Goal: Information Seeking & Learning: Check status

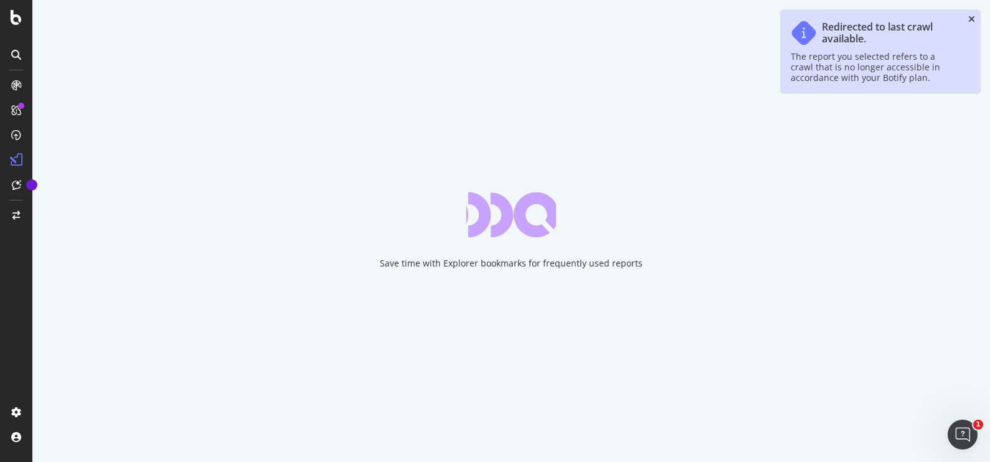
click at [969, 19] on icon "close toast" at bounding box center [971, 19] width 7 height 9
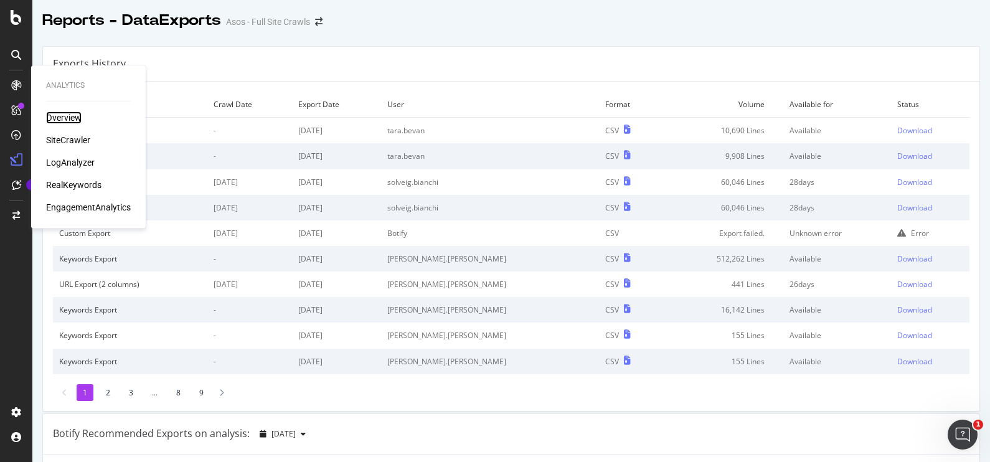
click at [75, 113] on div "Overview" at bounding box center [63, 117] width 35 height 12
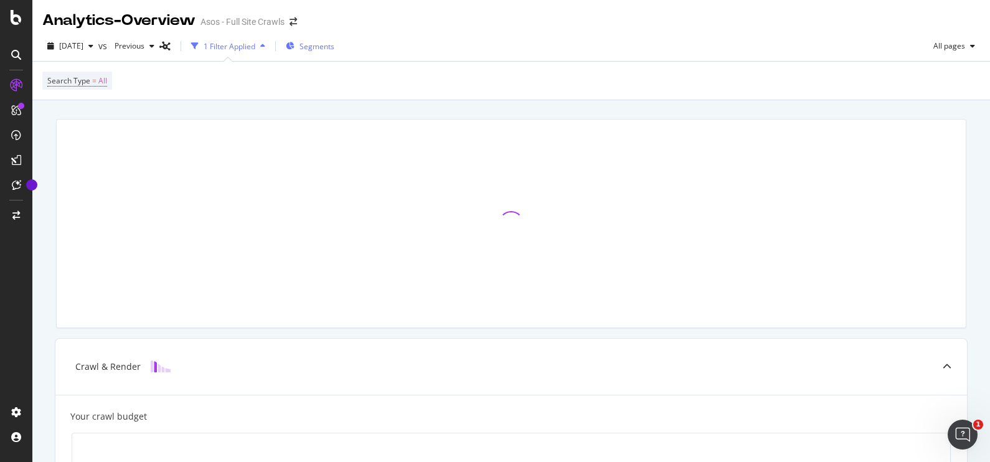
click at [320, 52] on div "Segments" at bounding box center [310, 46] width 49 height 19
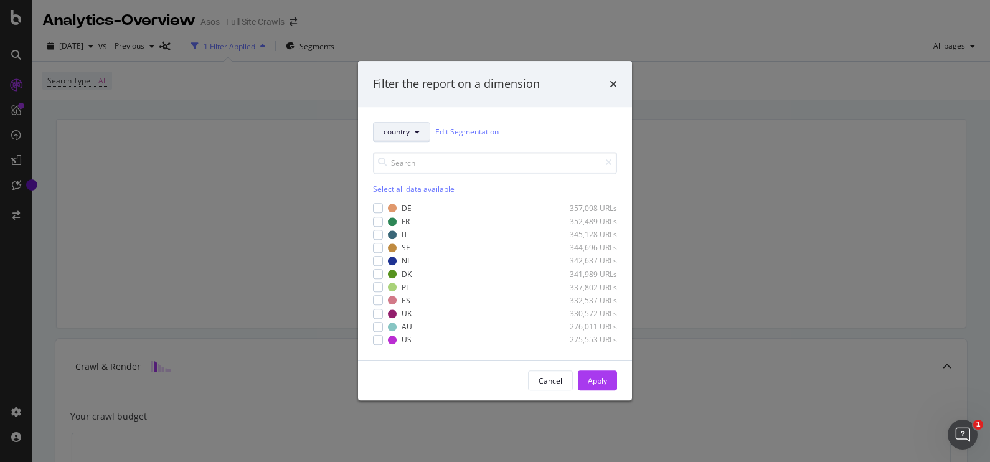
click at [417, 137] on button "country" at bounding box center [401, 132] width 57 height 20
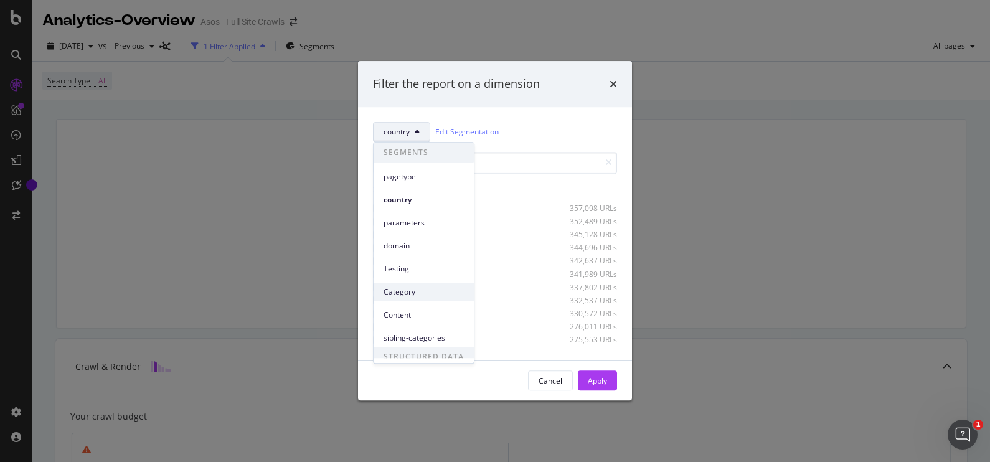
click at [418, 286] on span "Category" at bounding box center [424, 291] width 80 height 11
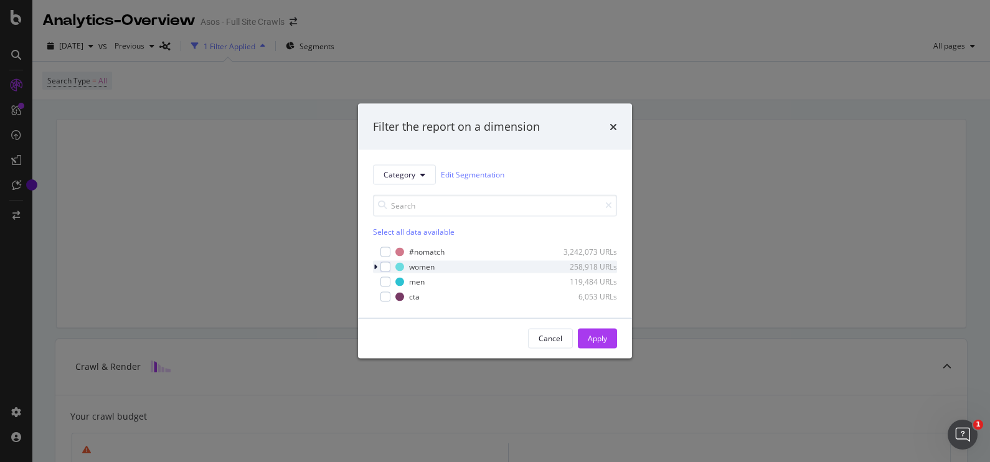
click at [373, 265] on div "modal" at bounding box center [376, 266] width 7 height 12
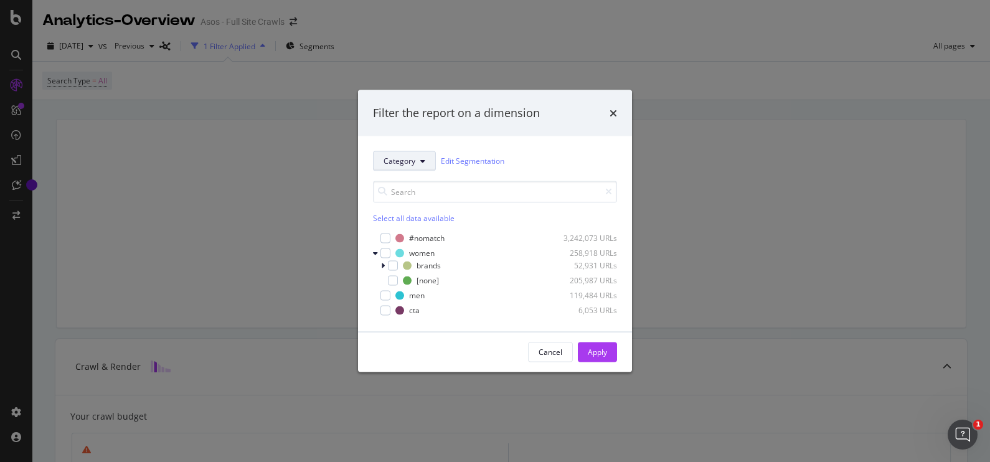
click at [424, 156] on button "Category" at bounding box center [404, 161] width 63 height 20
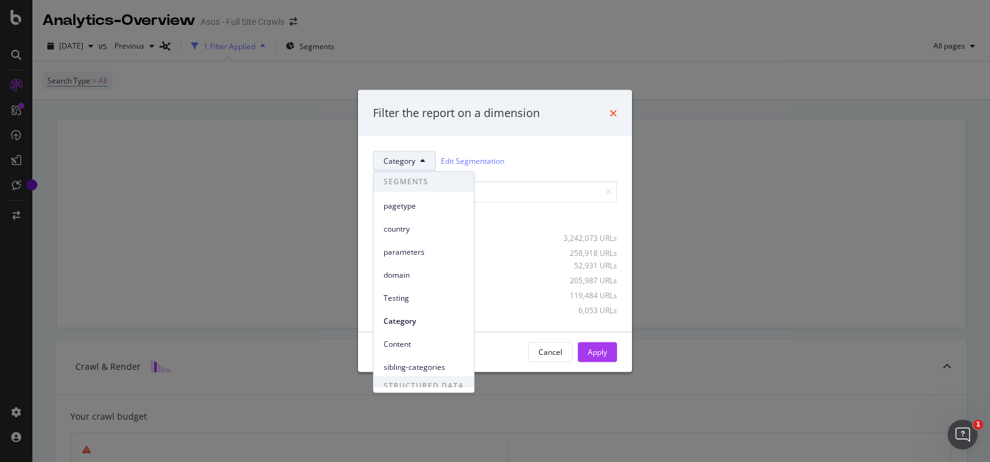
click at [610, 115] on icon "times" at bounding box center [613, 113] width 7 height 10
